Goal: Task Accomplishment & Management: Manage account settings

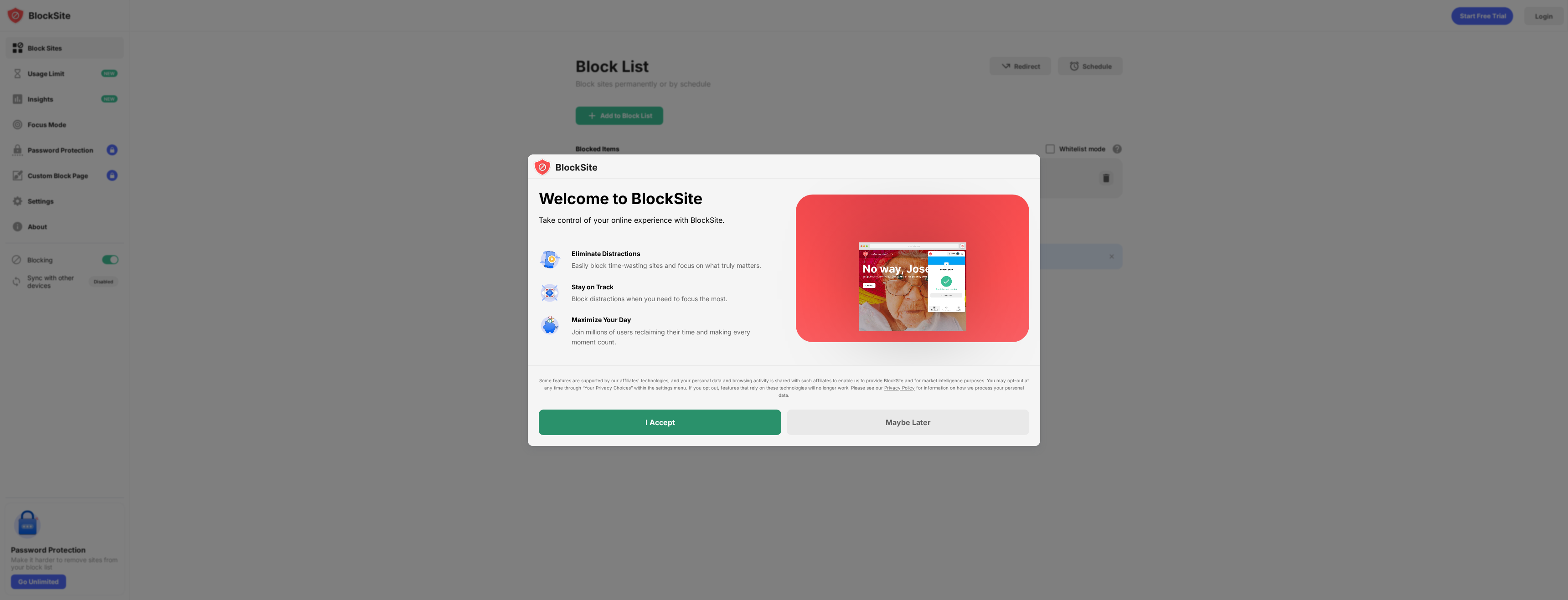
click at [671, 424] on div "I Accept" at bounding box center [660, 422] width 30 height 9
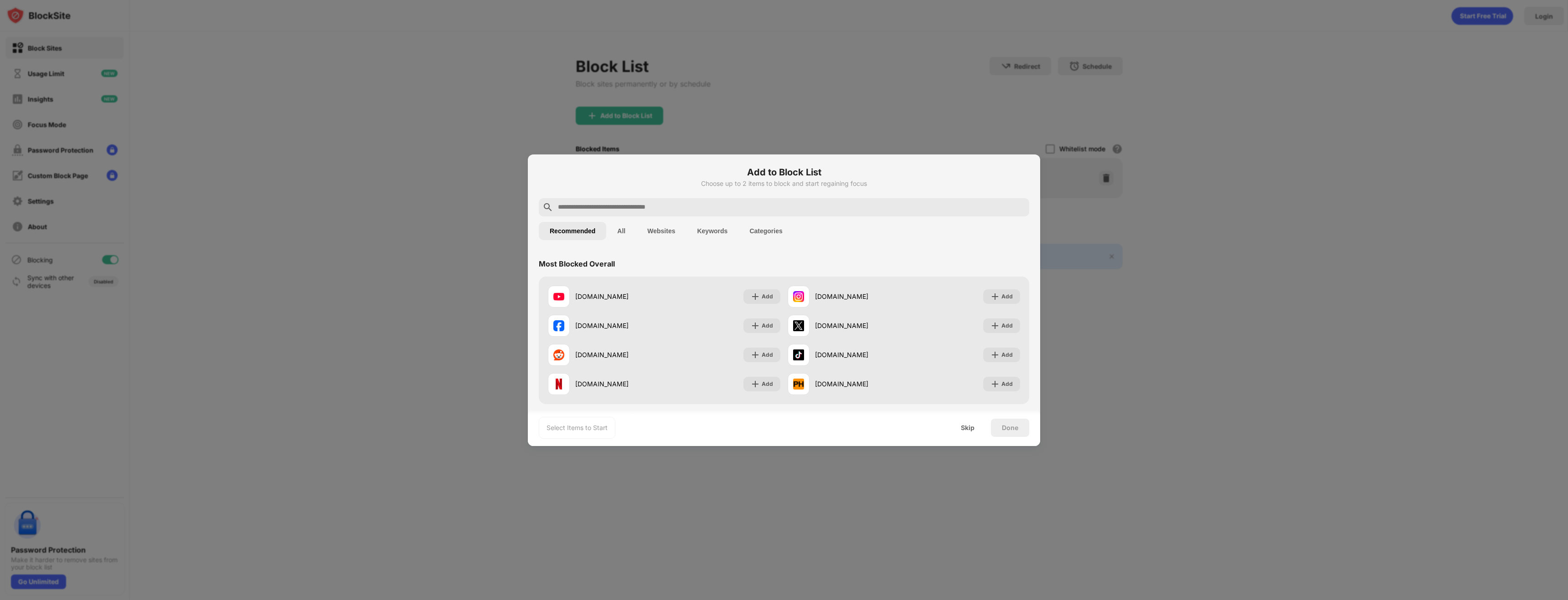
click at [636, 210] on input "text" at bounding box center [790, 207] width 468 height 11
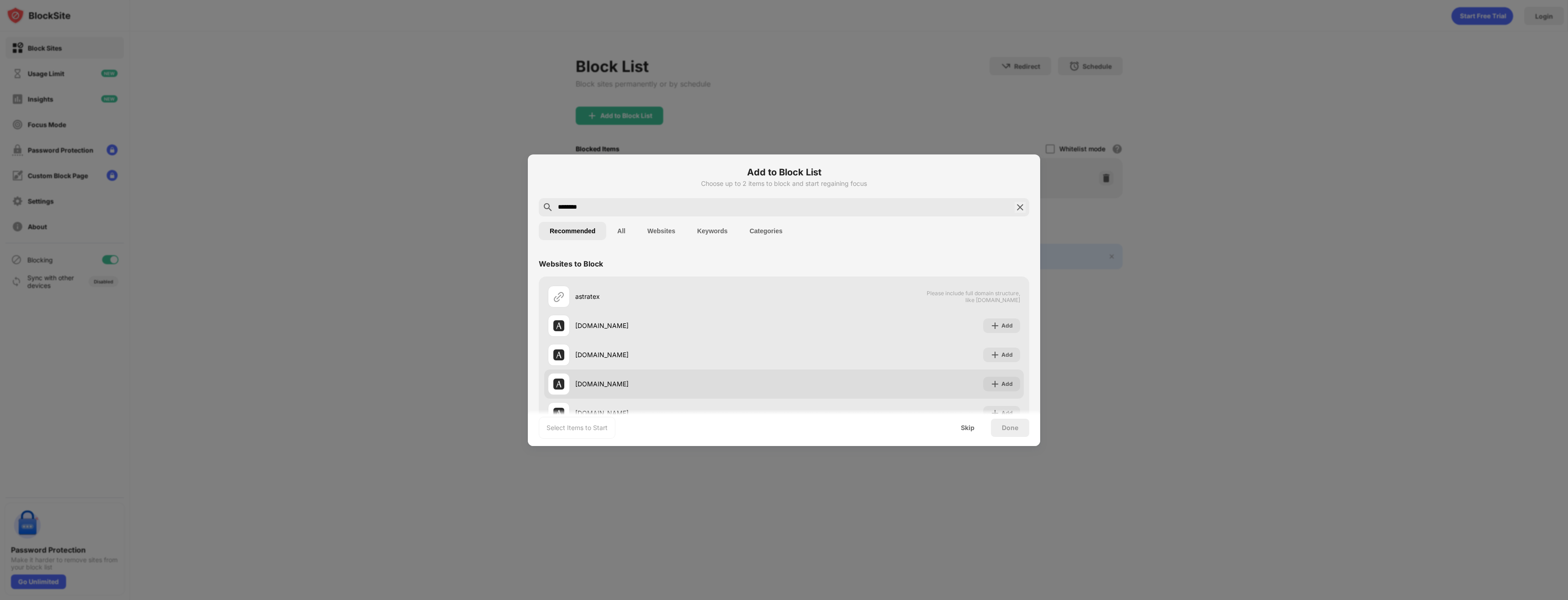
type input "********"
click at [993, 383] on div "Add" at bounding box center [1001, 383] width 37 height 15
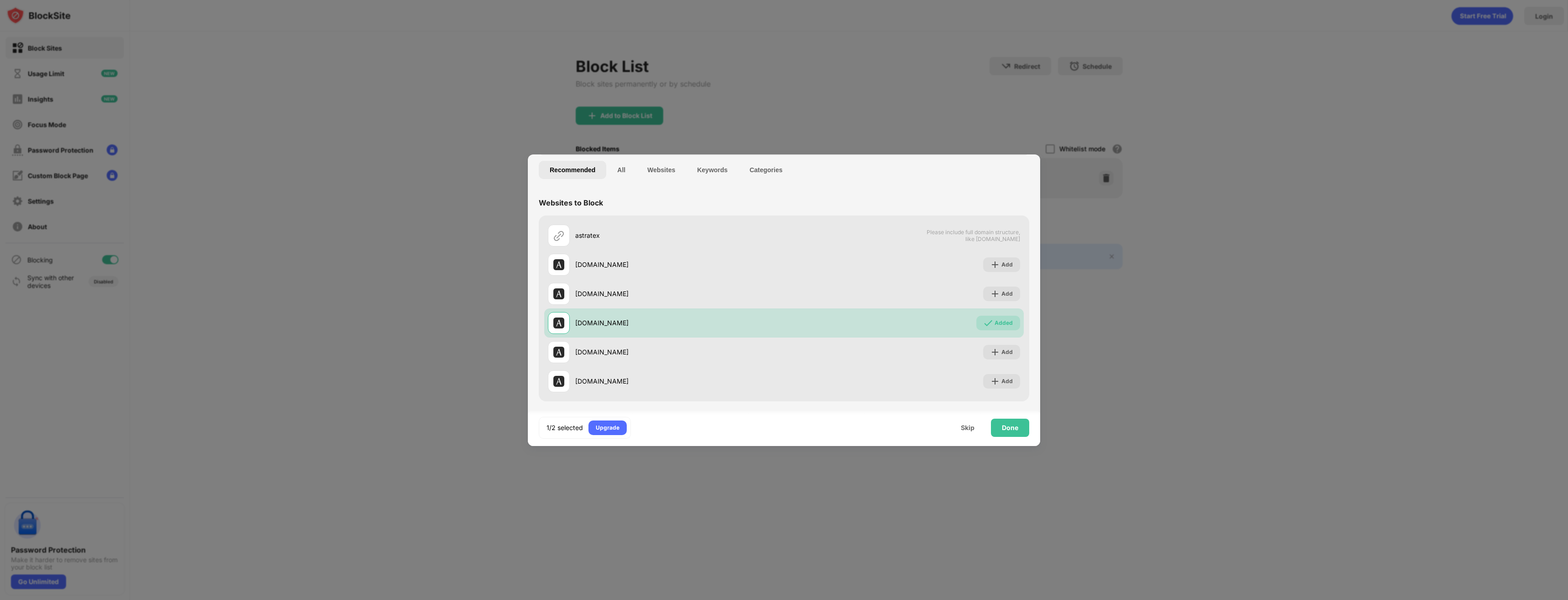
scroll to position [62, 0]
click at [1013, 429] on div "Done" at bounding box center [1010, 427] width 16 height 8
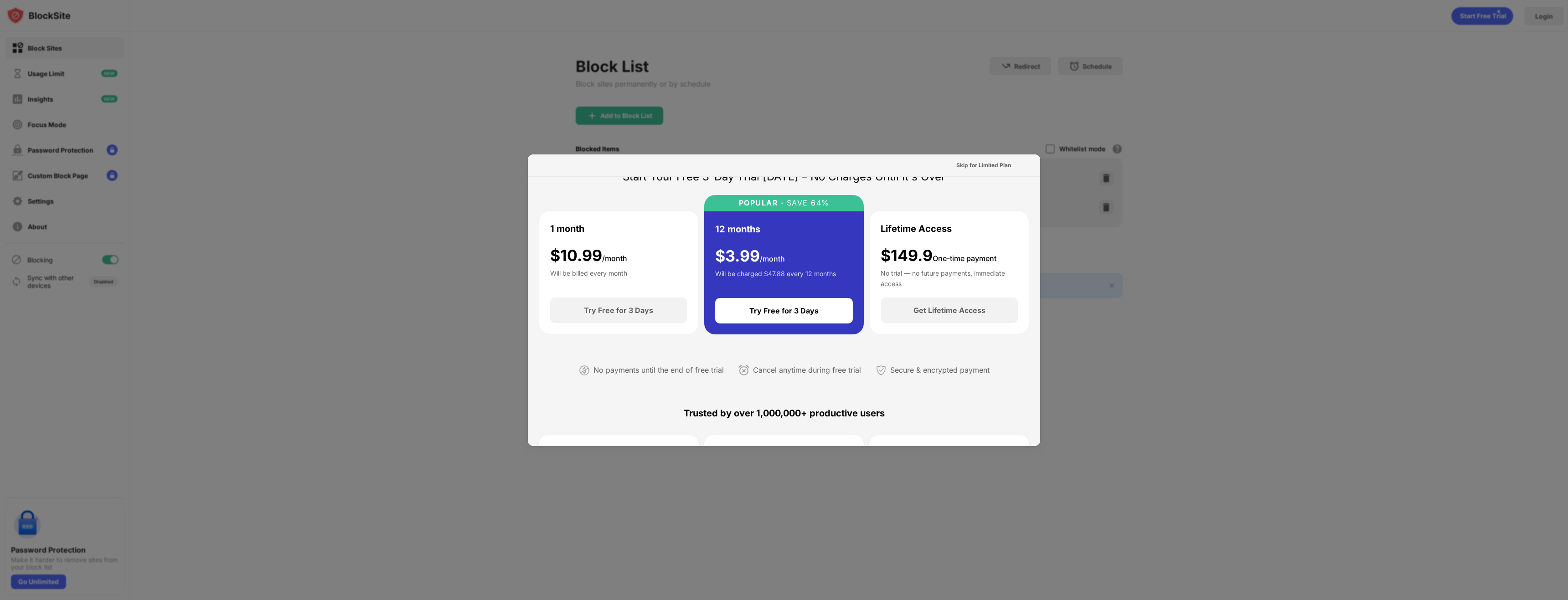
scroll to position [228, 0]
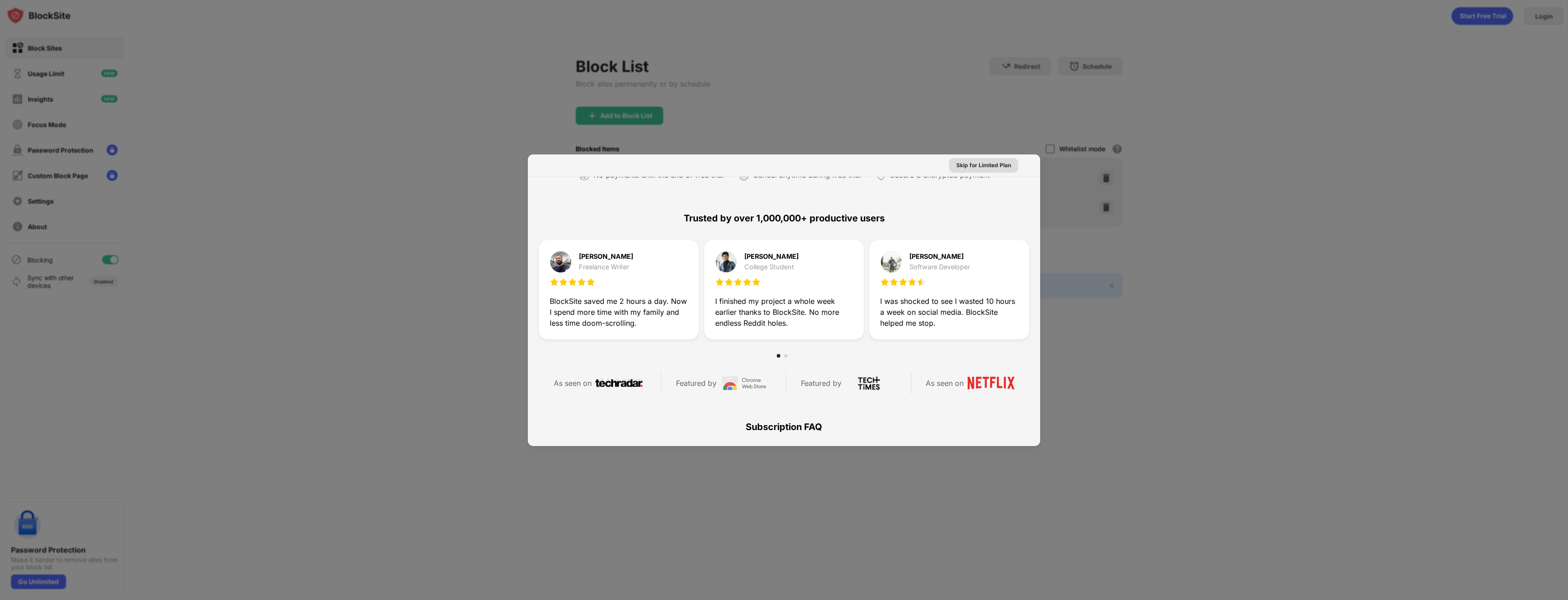
click at [990, 167] on div "Skip for Limited Plan" at bounding box center [984, 165] width 55 height 9
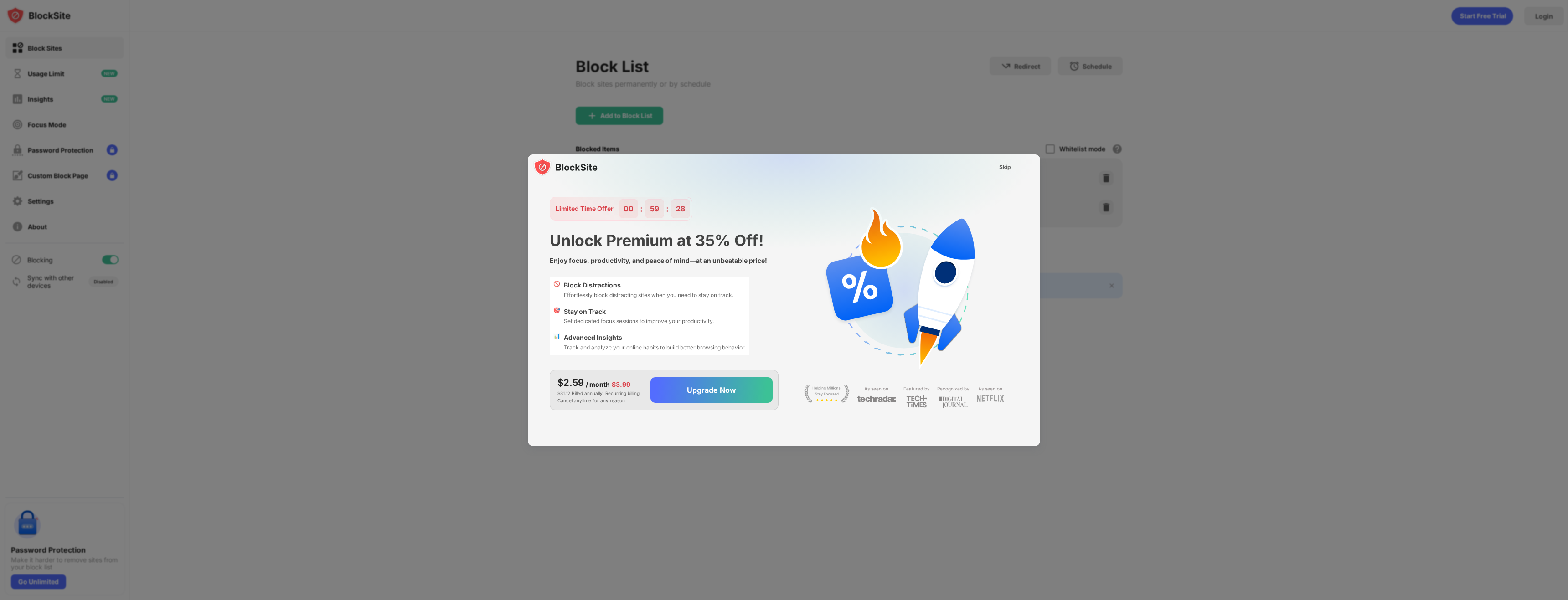
scroll to position [22, 0]
click at [1006, 165] on div "Skip" at bounding box center [1005, 167] width 12 height 9
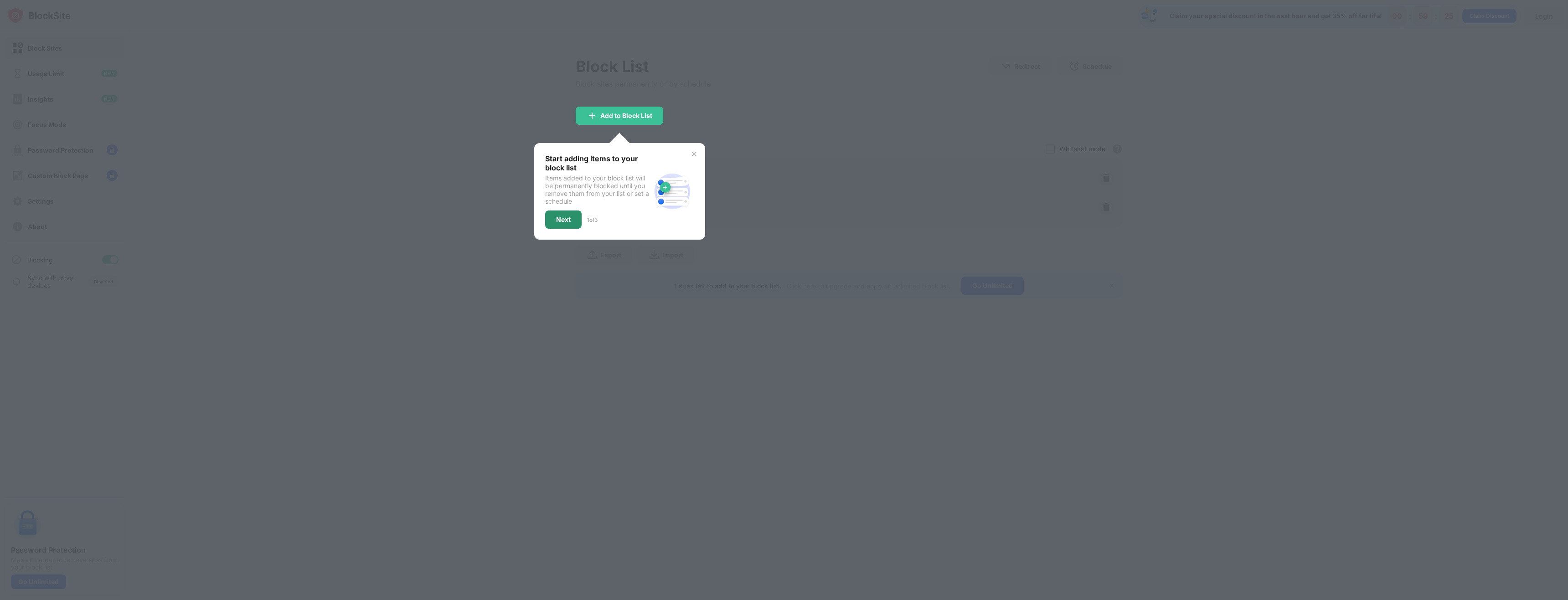
click at [559, 219] on div "Next" at bounding box center [563, 219] width 15 height 8
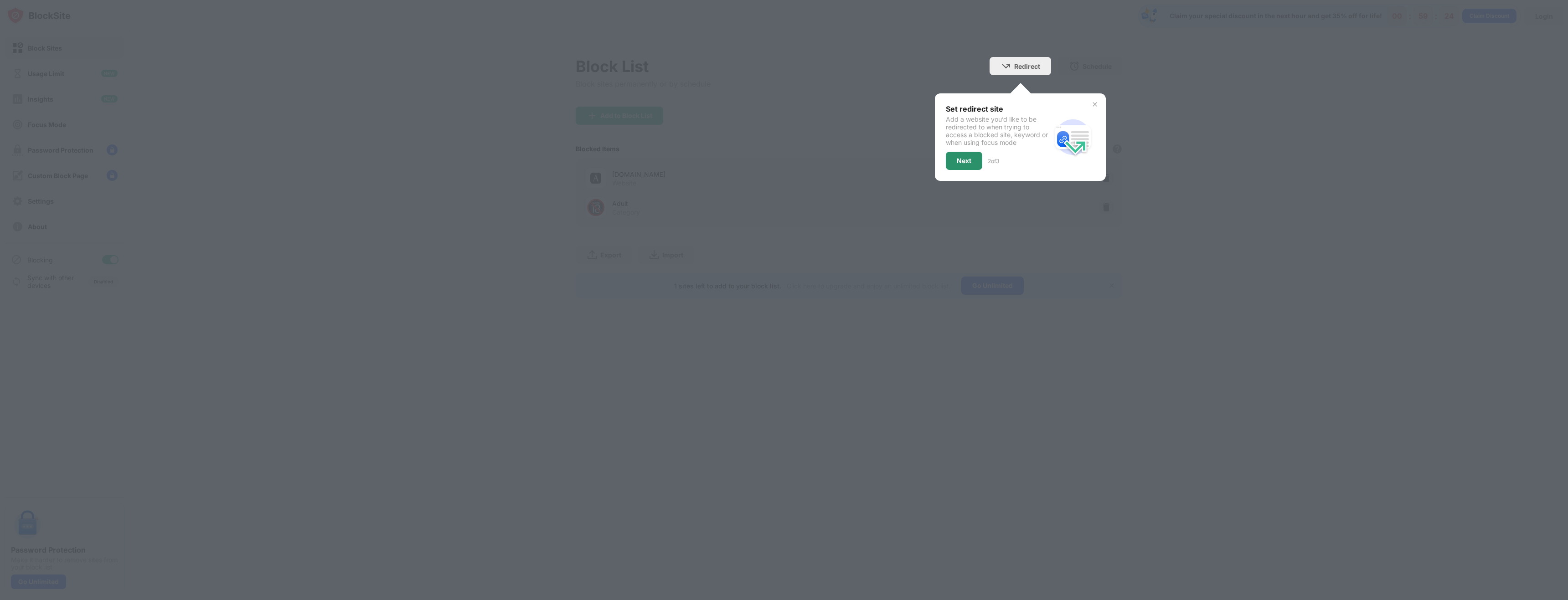
click at [978, 159] on div "Next" at bounding box center [963, 160] width 37 height 18
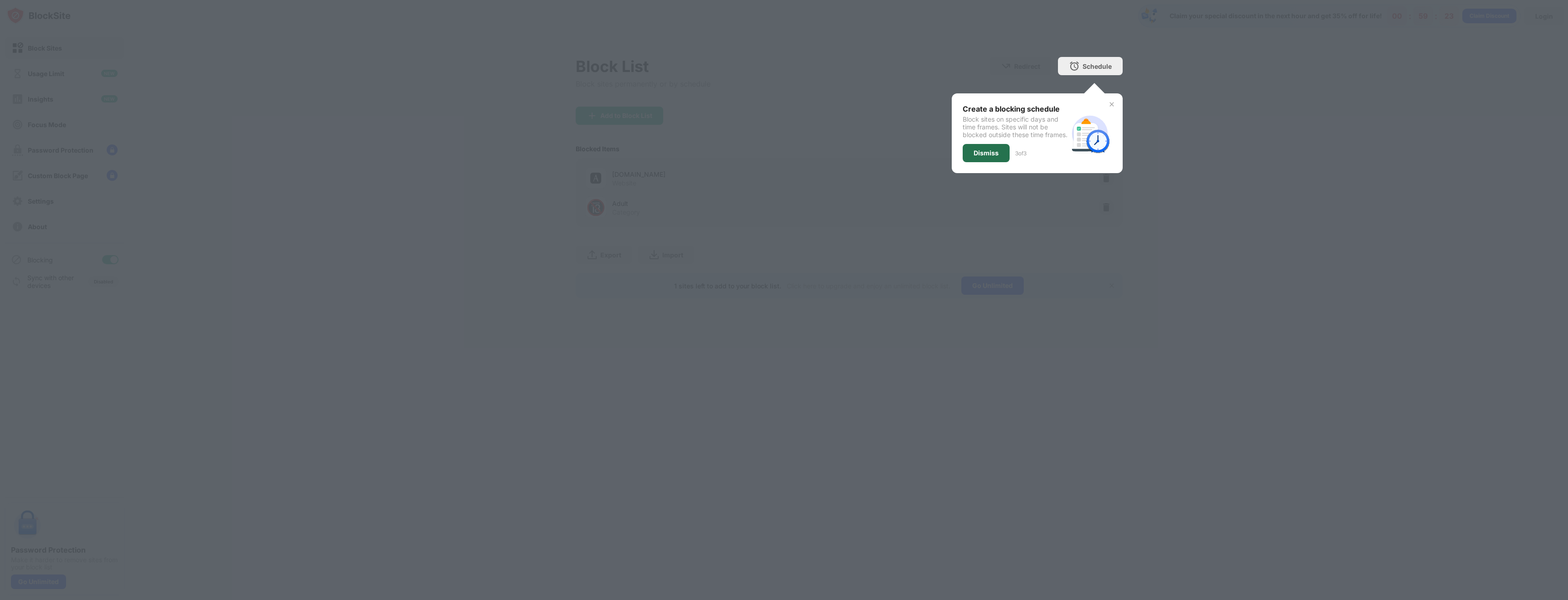
click at [987, 157] on div "Dismiss" at bounding box center [986, 153] width 25 height 8
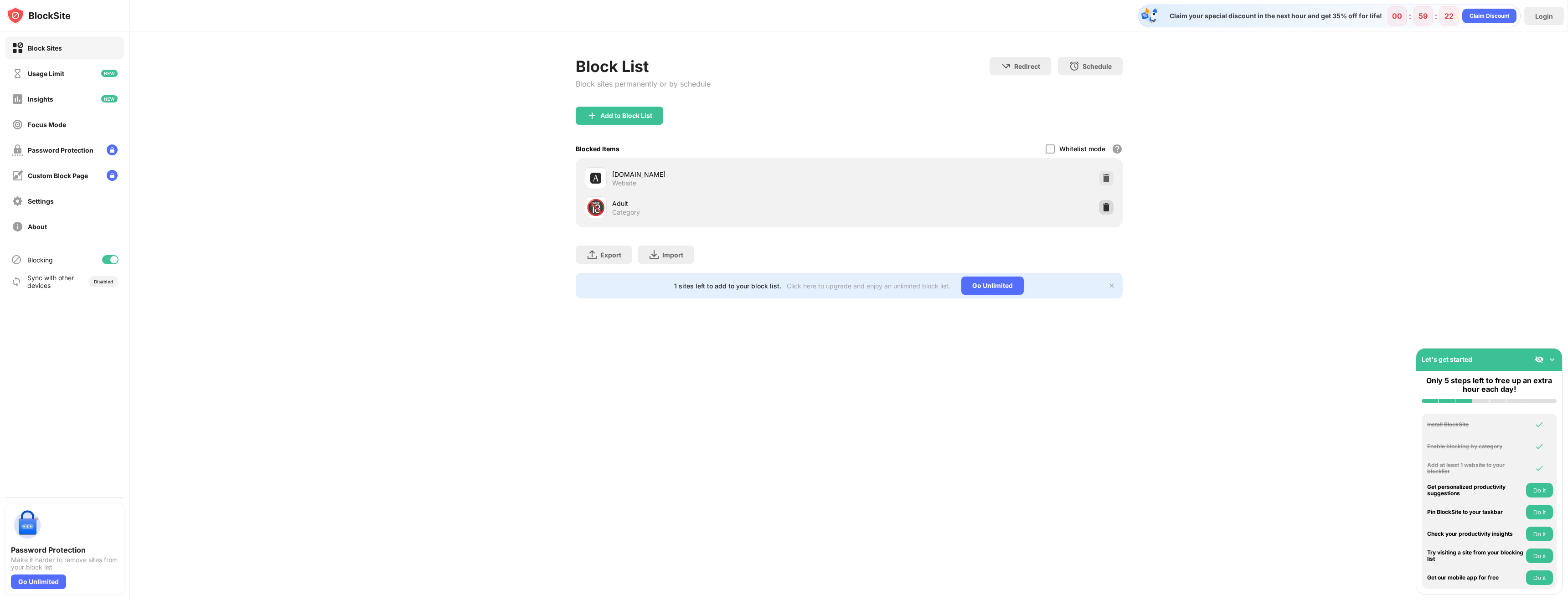
click at [1108, 204] on img at bounding box center [1106, 207] width 9 height 9
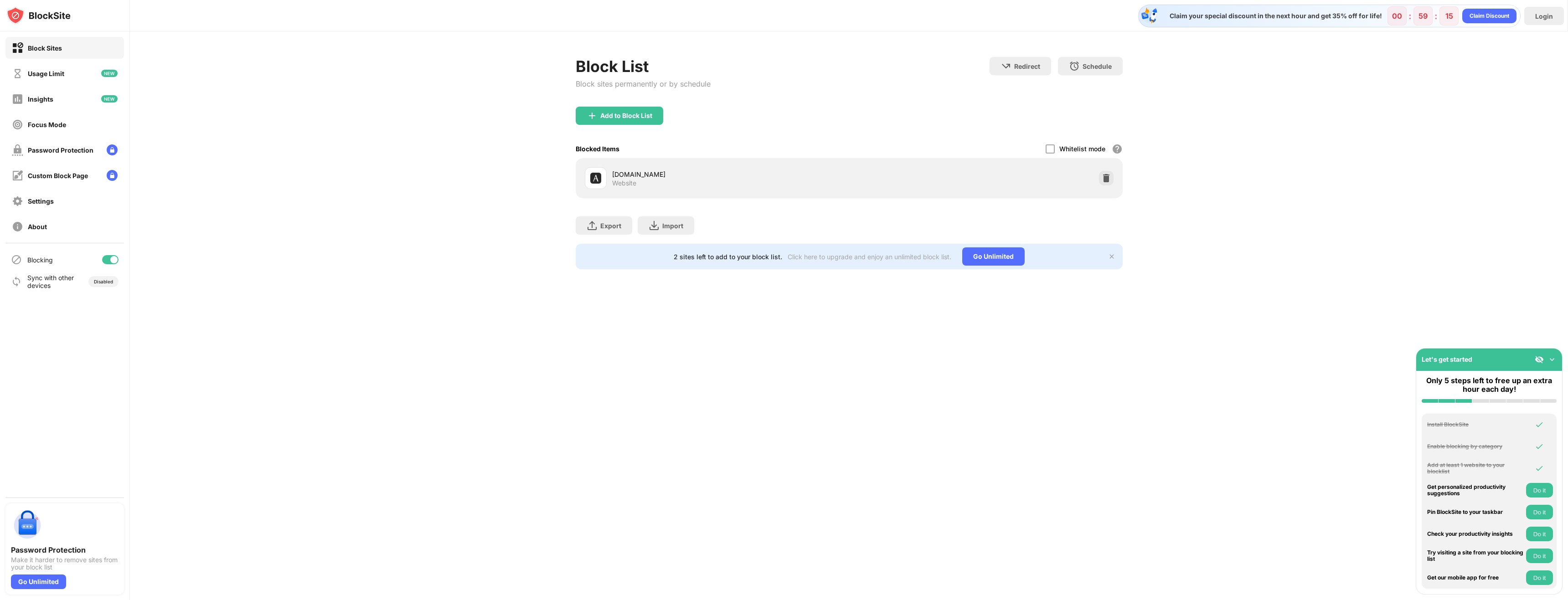
click at [239, 74] on div "Block List Block sites permanently or by schedule Redirect Choose a site to be …" at bounding box center [849, 163] width 1438 height 264
click at [1549, 360] on img at bounding box center [1552, 359] width 9 height 9
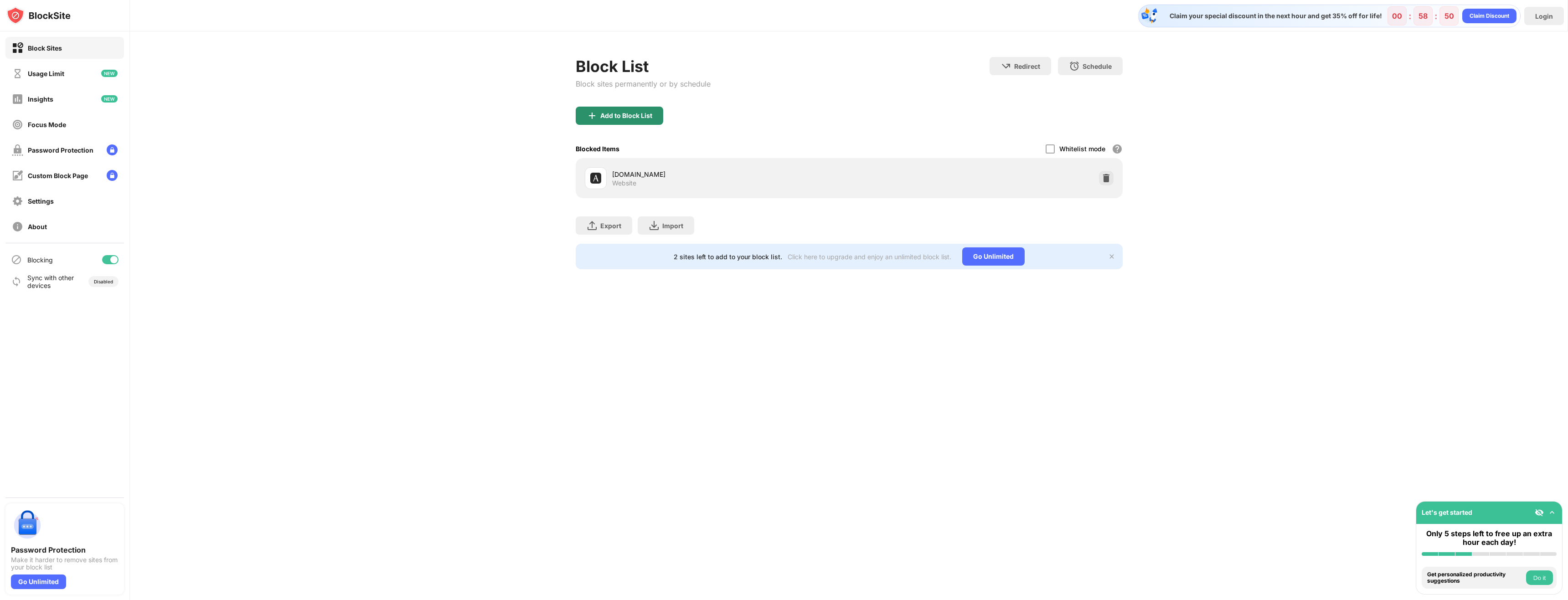
click at [629, 121] on div "Add to Block List" at bounding box center [619, 116] width 87 height 18
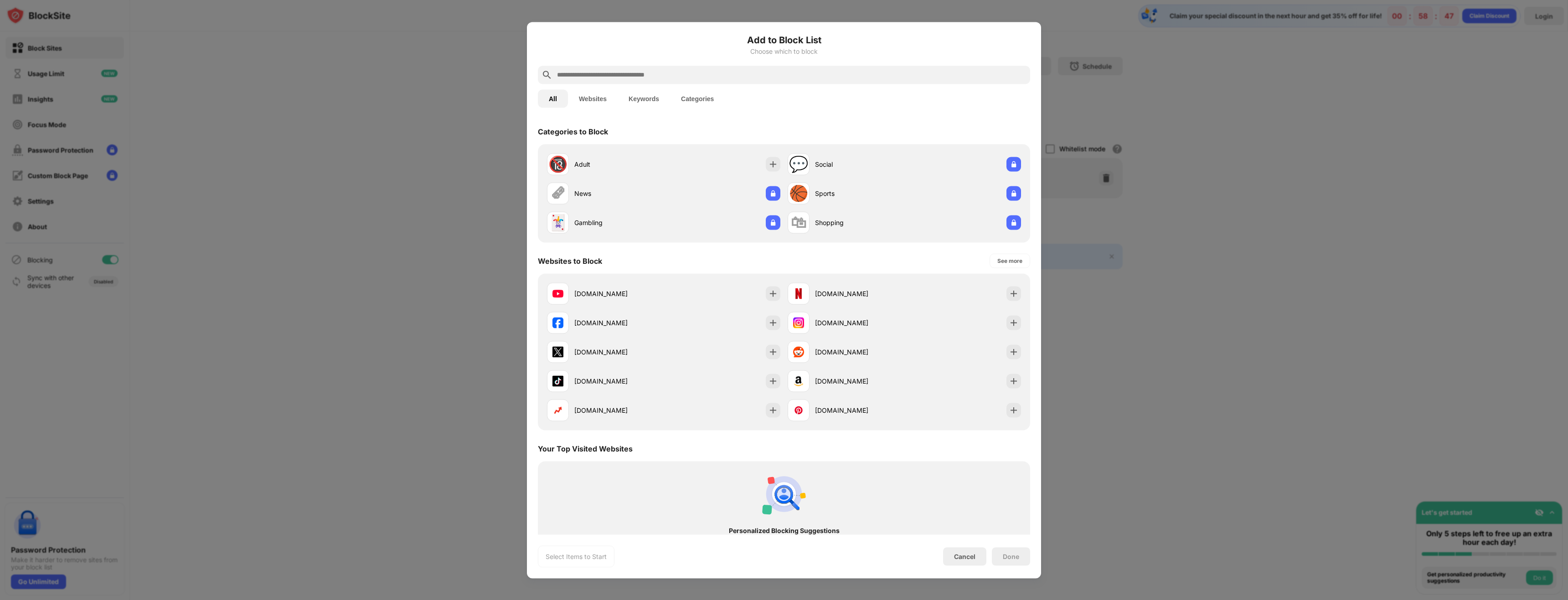
click at [592, 70] on input "text" at bounding box center [790, 74] width 470 height 11
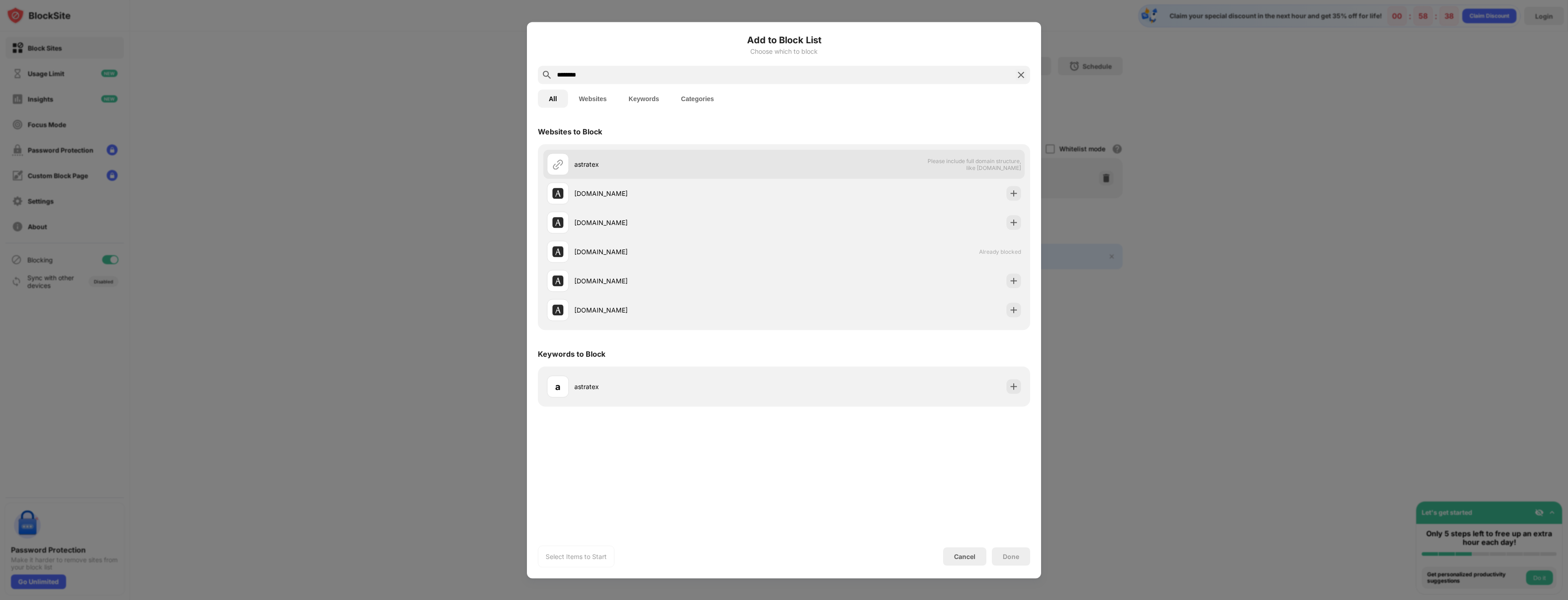
type input "********"
click at [557, 165] on img at bounding box center [557, 163] width 11 height 11
click at [991, 164] on span "Please include full domain structure, like [DOMAIN_NAME]" at bounding box center [974, 164] width 94 height 14
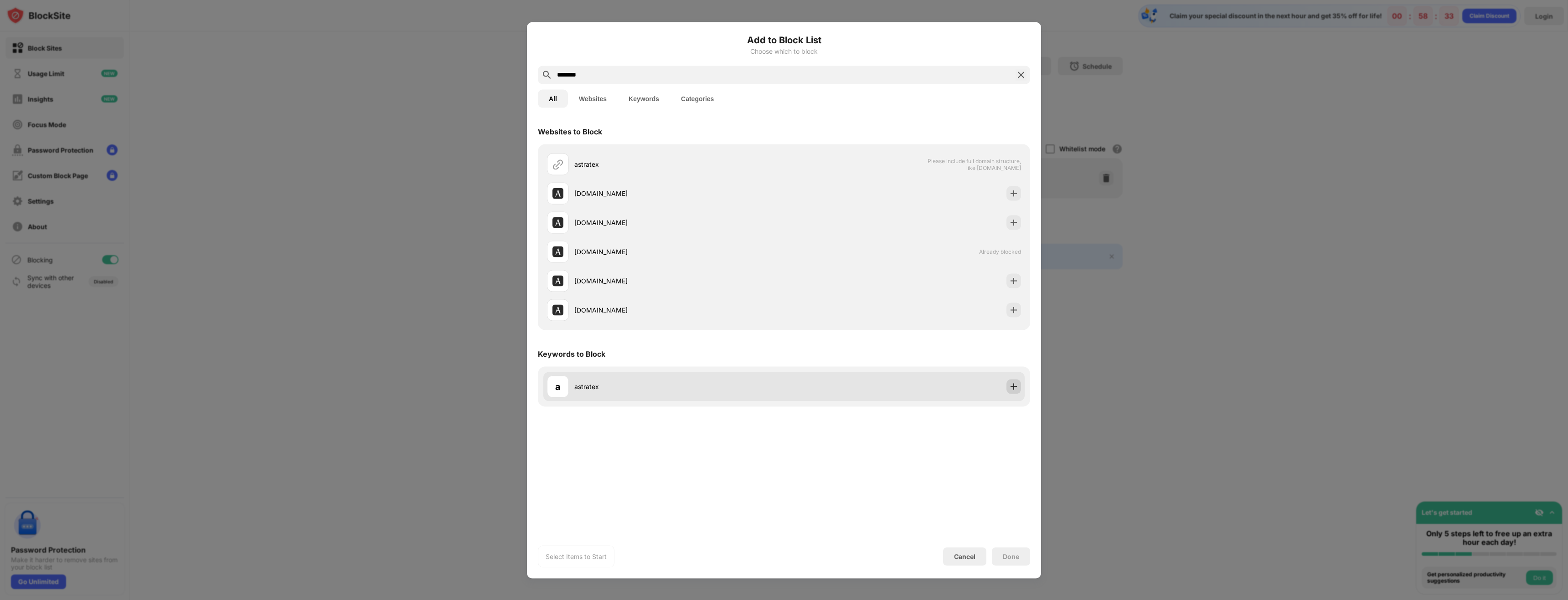
click at [1017, 387] on div at bounding box center [1013, 386] width 15 height 15
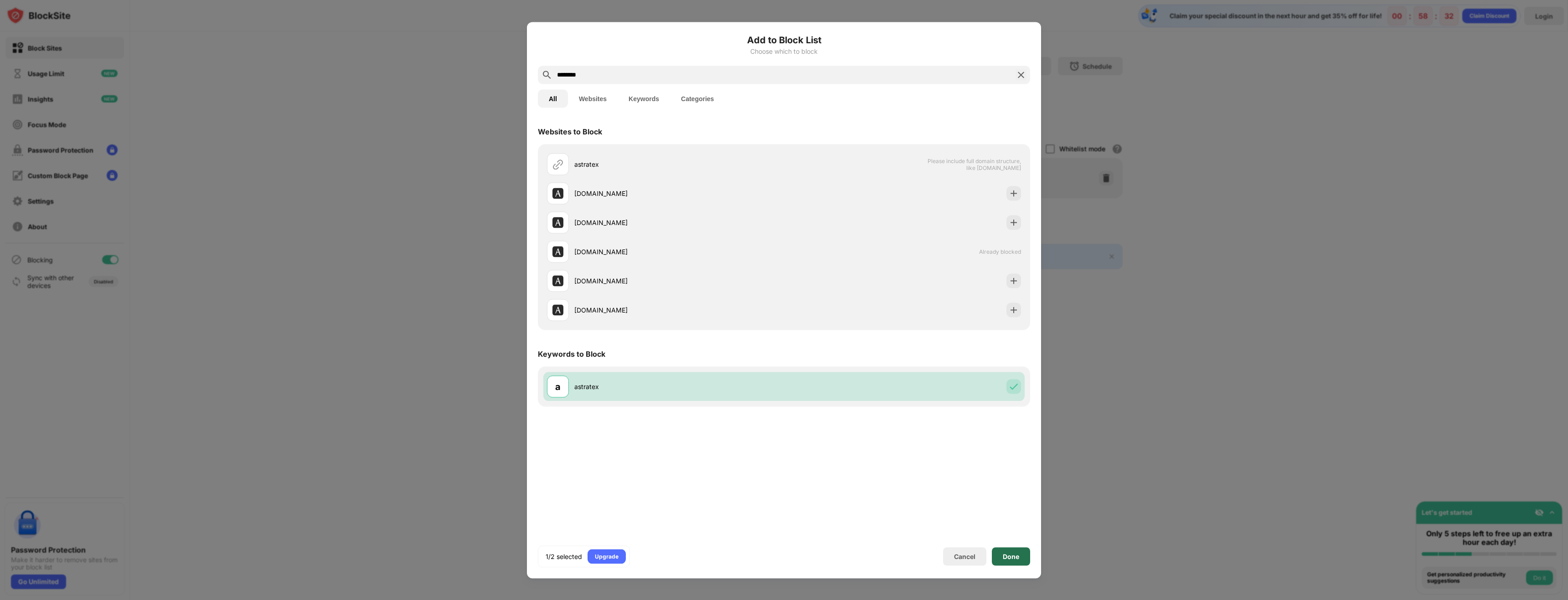
click at [1014, 555] on div "Done" at bounding box center [1011, 556] width 16 height 8
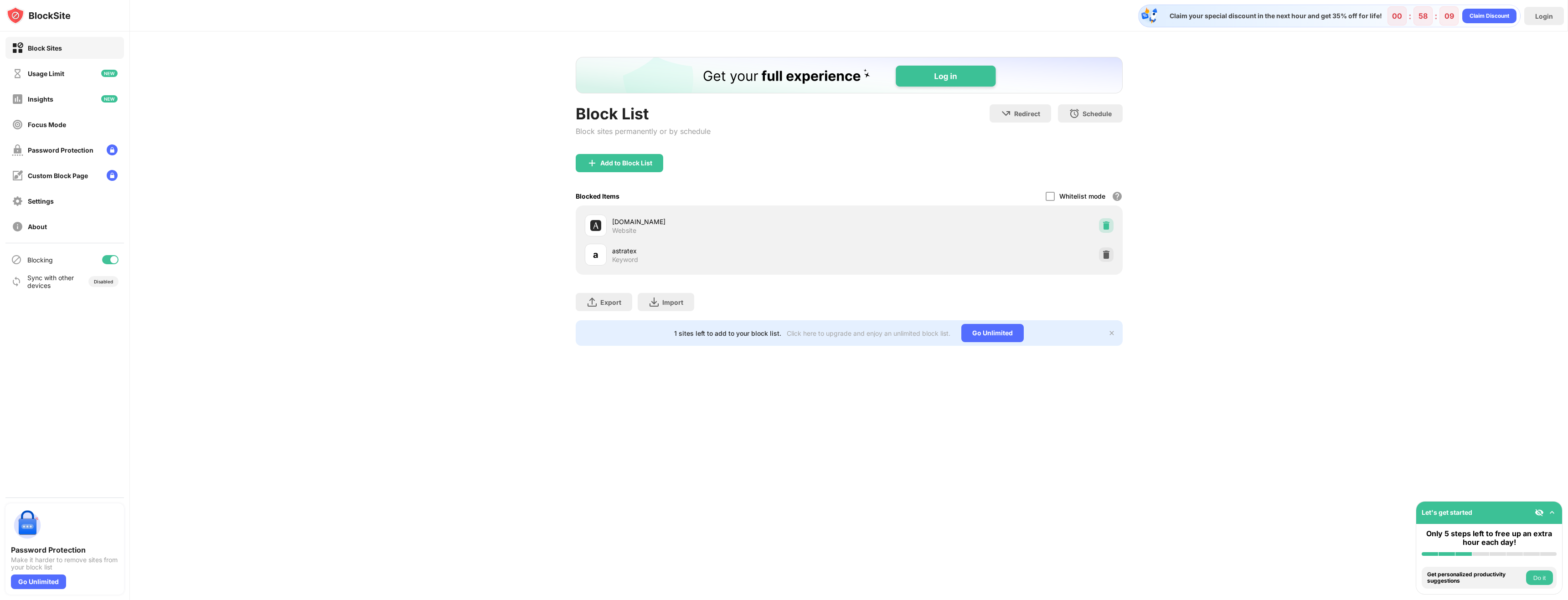
click at [1104, 229] on img at bounding box center [1106, 225] width 9 height 9
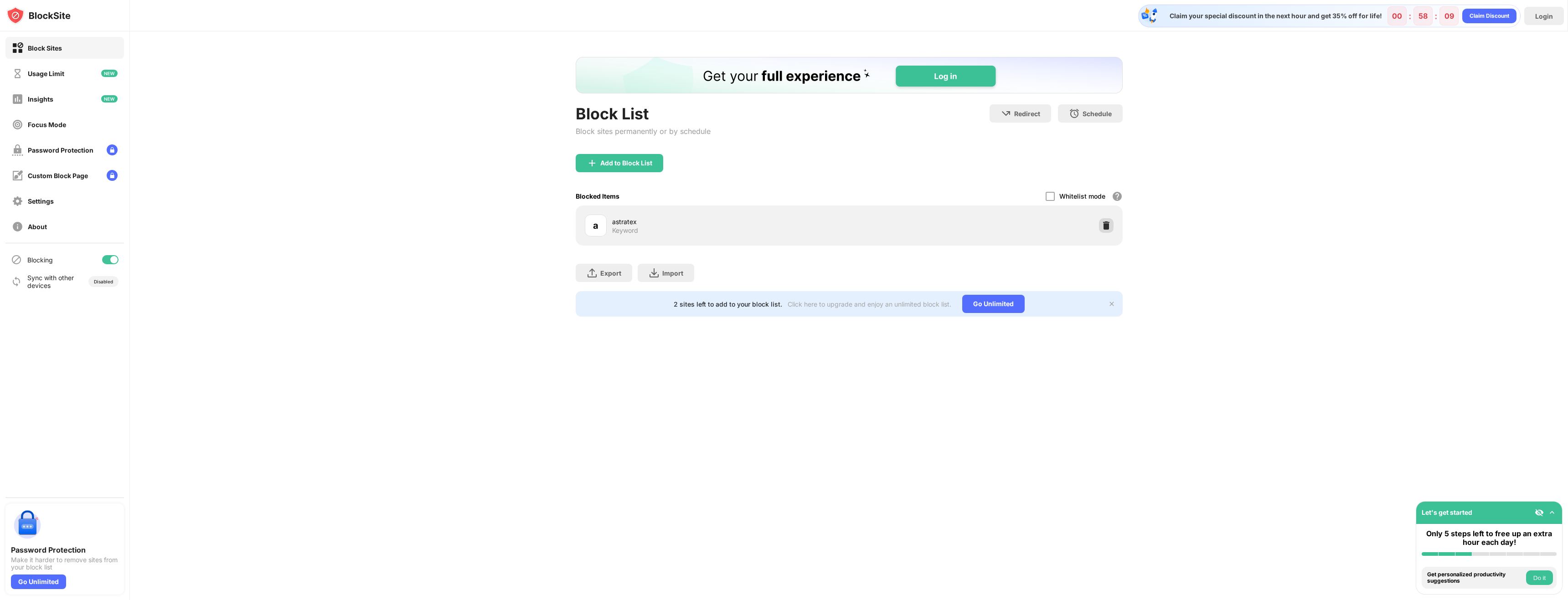
click at [1107, 229] on img at bounding box center [1106, 225] width 9 height 9
